Goal: Transaction & Acquisition: Purchase product/service

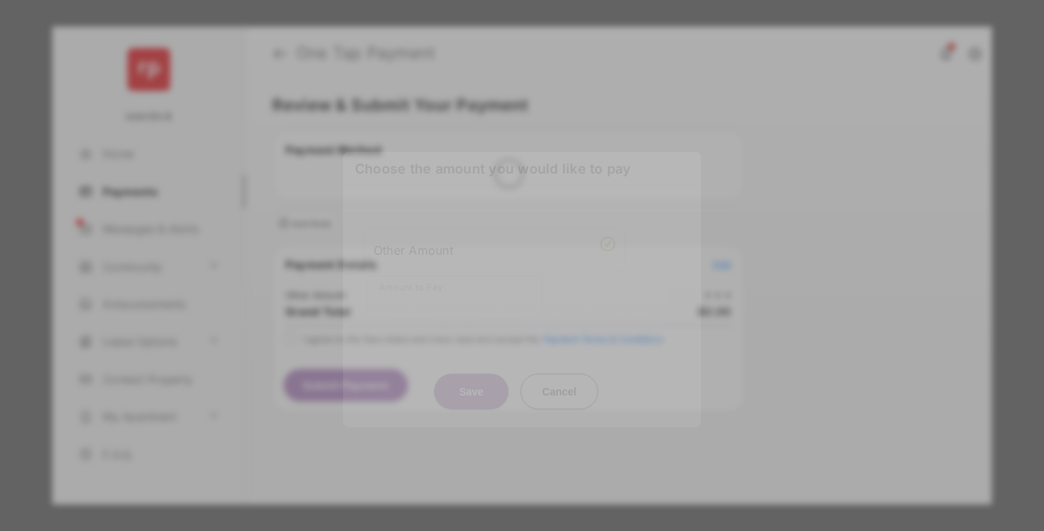
click at [494, 241] on div "Other Amount" at bounding box center [493, 249] width 241 height 25
type input "**"
click at [471, 373] on button "Save" at bounding box center [471, 391] width 75 height 36
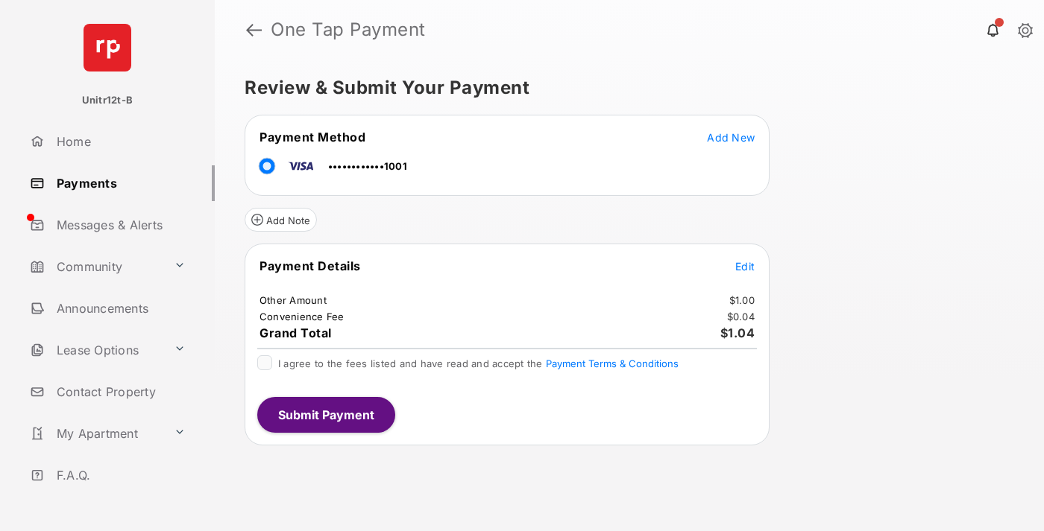
click at [745, 266] on span "Edit" at bounding box center [744, 266] width 19 height 13
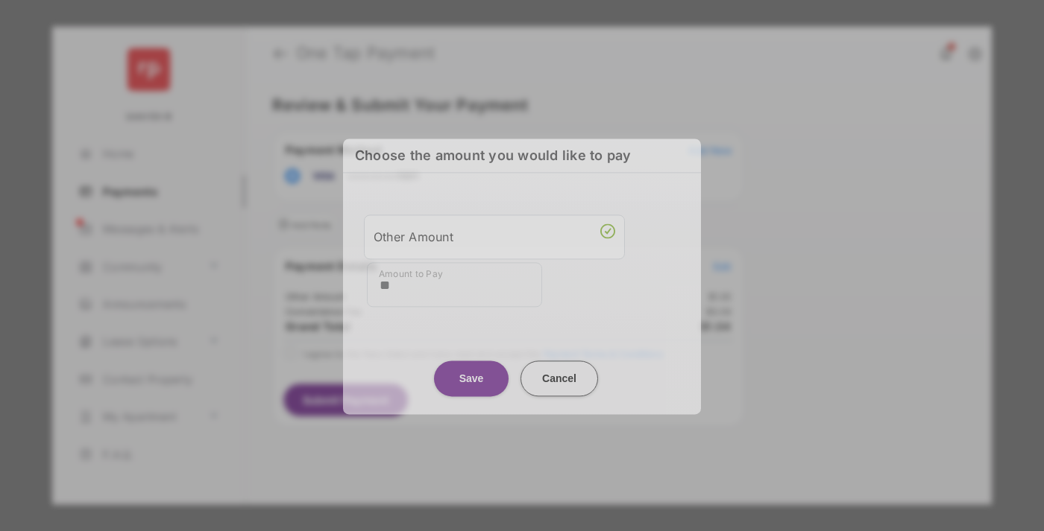
click at [471, 368] on button "Save" at bounding box center [471, 379] width 75 height 36
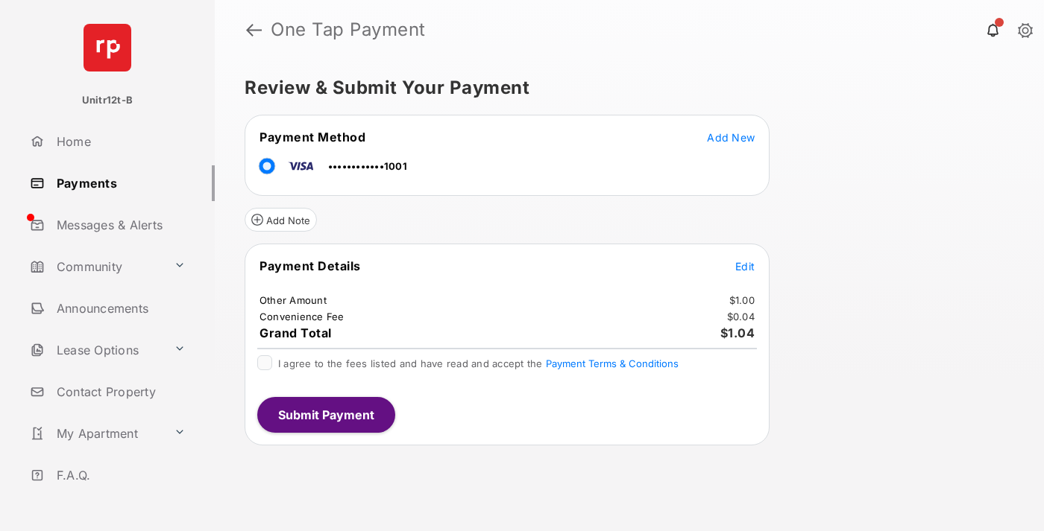
click at [325, 414] on button "Submit Payment" at bounding box center [326, 415] width 138 height 36
